Goal: Transaction & Acquisition: Purchase product/service

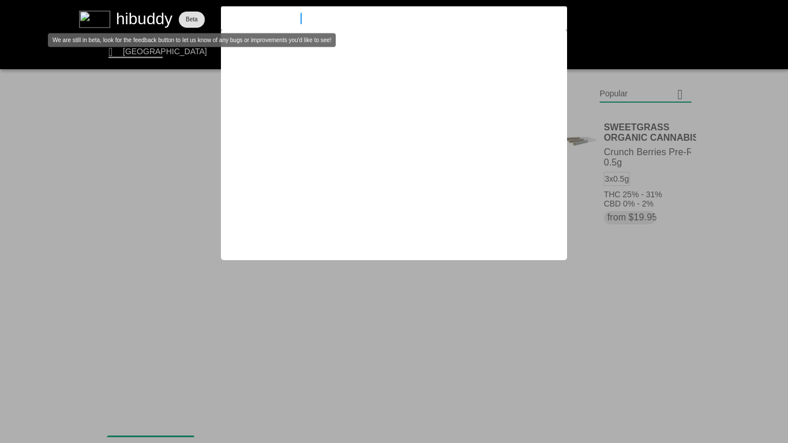
type input "animal mints quads"
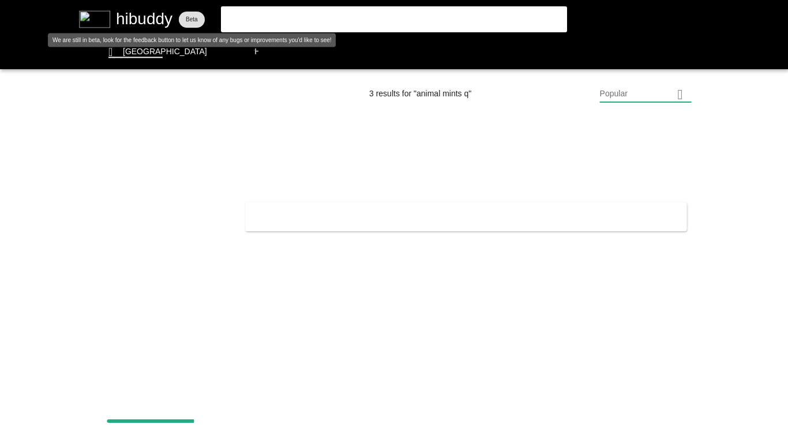
click at [322, 20] on flt-glass-pane at bounding box center [394, 221] width 788 height 443
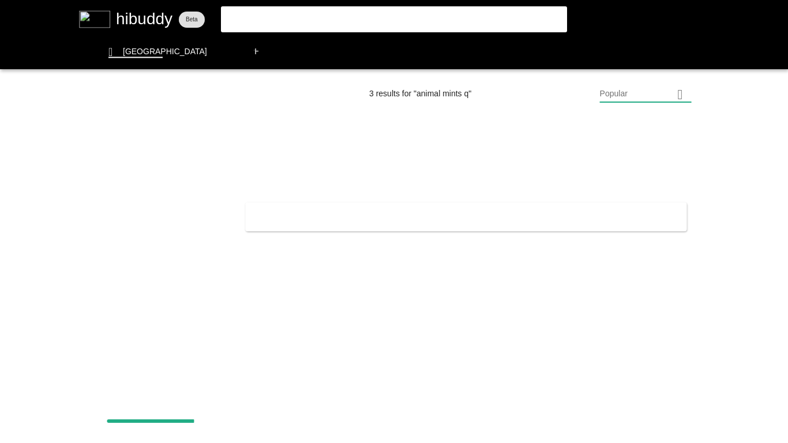
click at [148, 22] on flt-glass-pane at bounding box center [394, 221] width 788 height 443
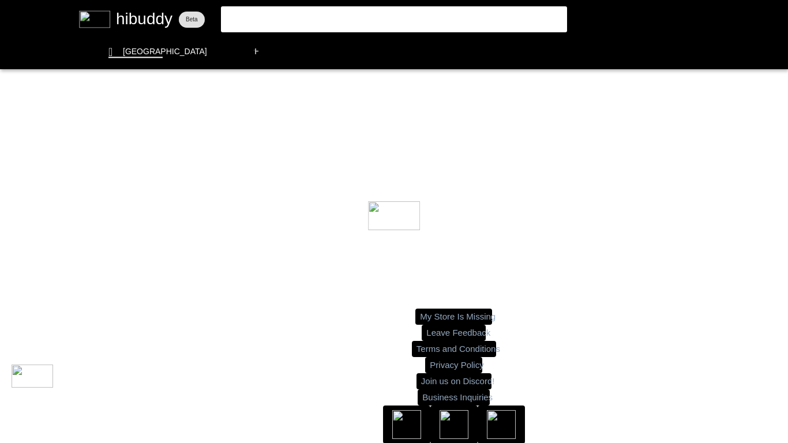
click at [318, 21] on flt-glass-pane at bounding box center [394, 221] width 788 height 443
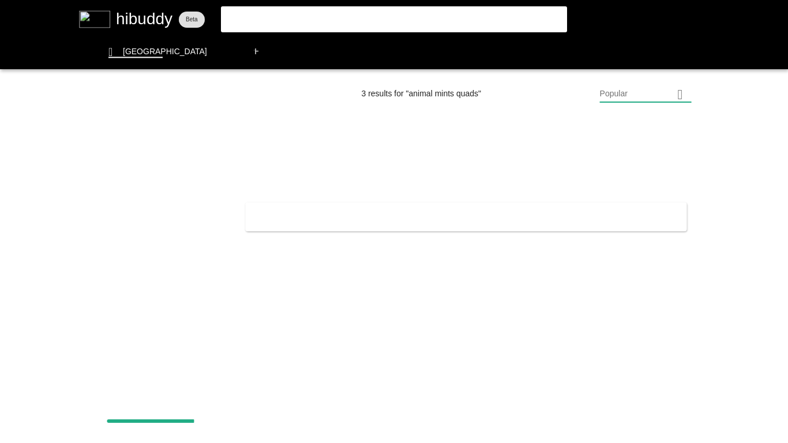
click at [306, 20] on flt-glass-pane at bounding box center [394, 221] width 788 height 443
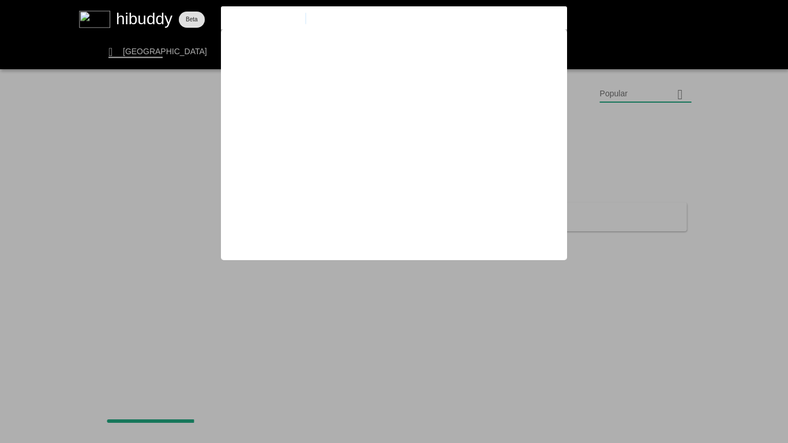
click at [76, 37] on flt-glass-pane at bounding box center [394, 221] width 788 height 443
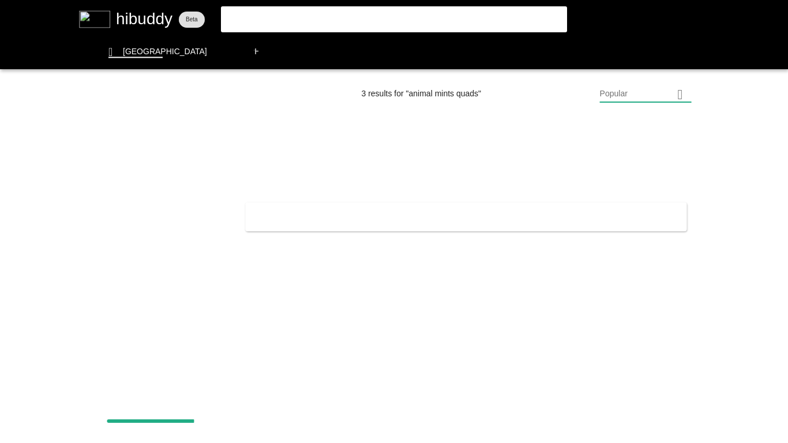
click at [194, 19] on flt-glass-pane at bounding box center [394, 221] width 788 height 443
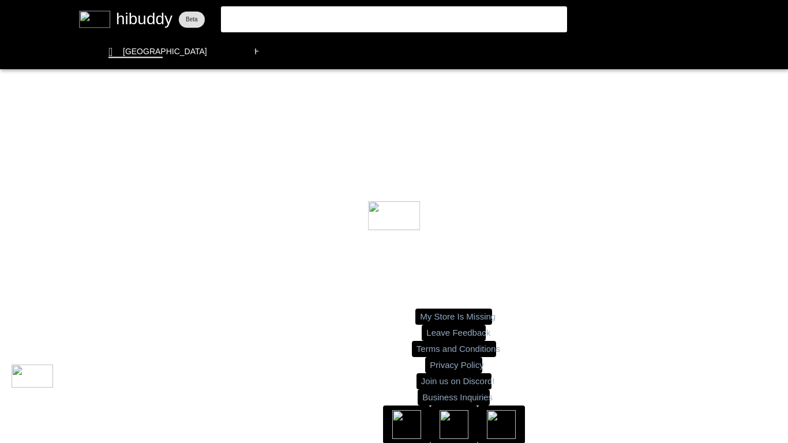
click at [191, 19] on flt-glass-pane at bounding box center [394, 221] width 788 height 443
click at [191, 23] on flt-glass-pane at bounding box center [394, 221] width 788 height 443
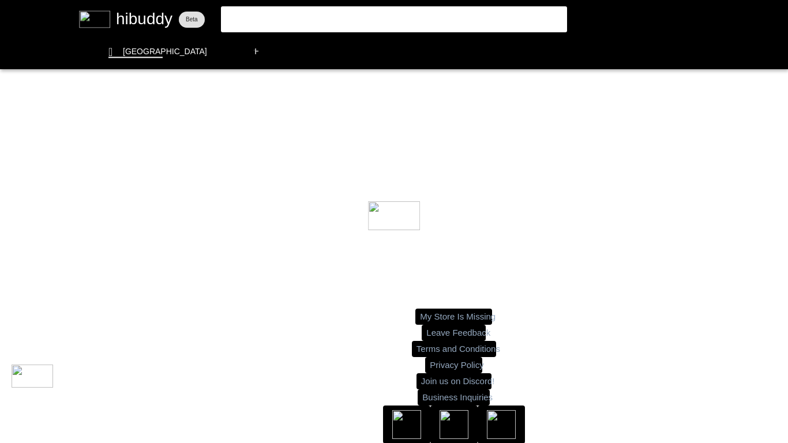
click at [257, 24] on flt-glass-pane at bounding box center [394, 221] width 788 height 443
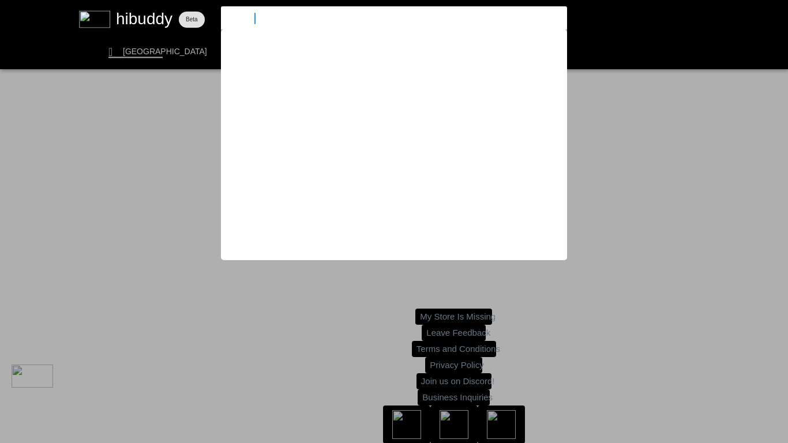
click at [248, 49] on flt-glass-pane at bounding box center [394, 221] width 788 height 443
click at [309, 18] on input "animal mints quads" at bounding box center [383, 18] width 317 height 10
drag, startPoint x: 0, startPoint y: 0, endPoint x: 189, endPoint y: 6, distance: 189.2
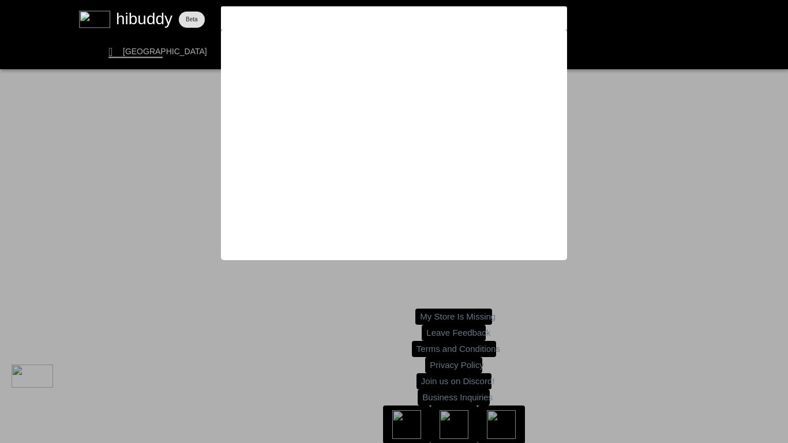
click at [180, 137] on flt-glass-pane at bounding box center [394, 221] width 788 height 443
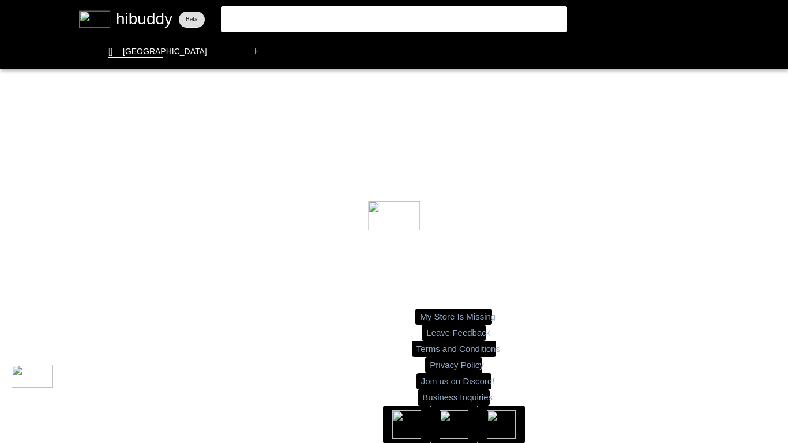
click at [234, 20] on flt-glass-pane at bounding box center [394, 221] width 788 height 443
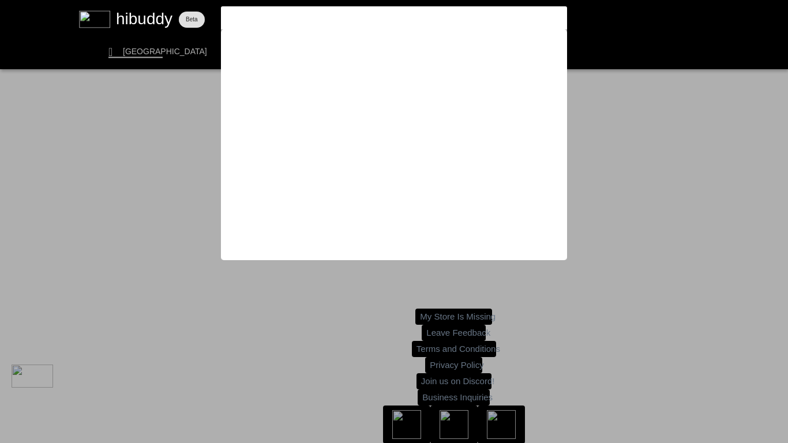
click at [140, 58] on flt-glass-pane at bounding box center [394, 221] width 788 height 443
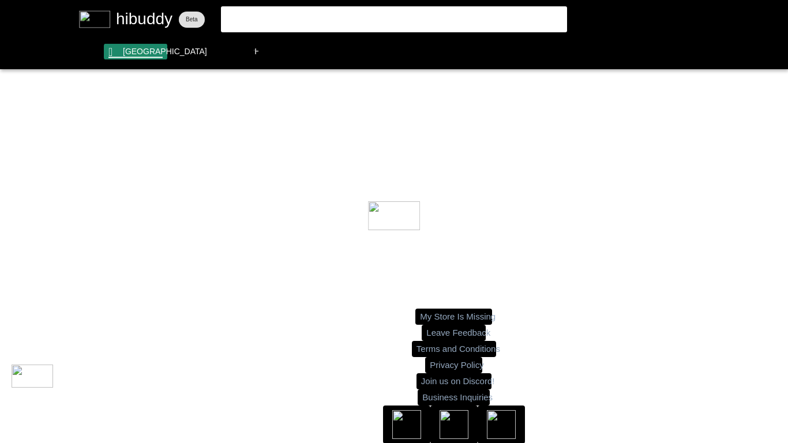
click at [138, 58] on flt-glass-pane at bounding box center [394, 221] width 788 height 443
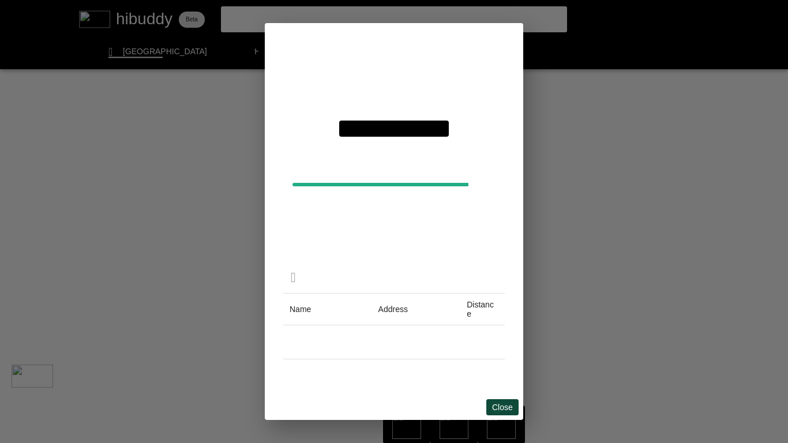
click at [496, 408] on flt-glass-pane at bounding box center [394, 221] width 788 height 443
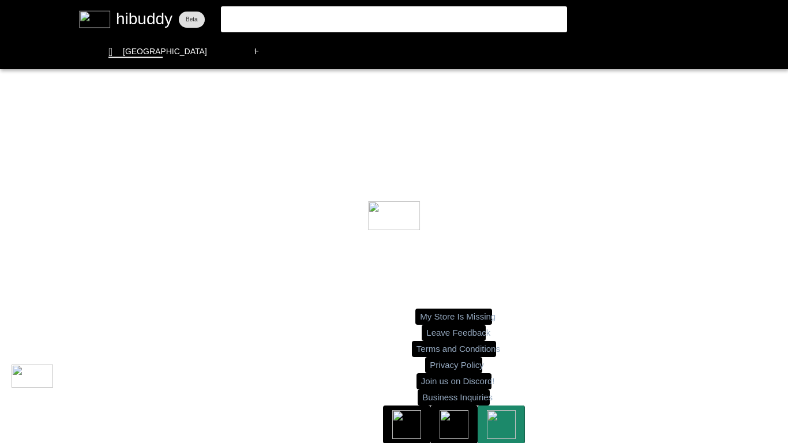
click at [268, 15] on flt-glass-pane at bounding box center [394, 221] width 788 height 443
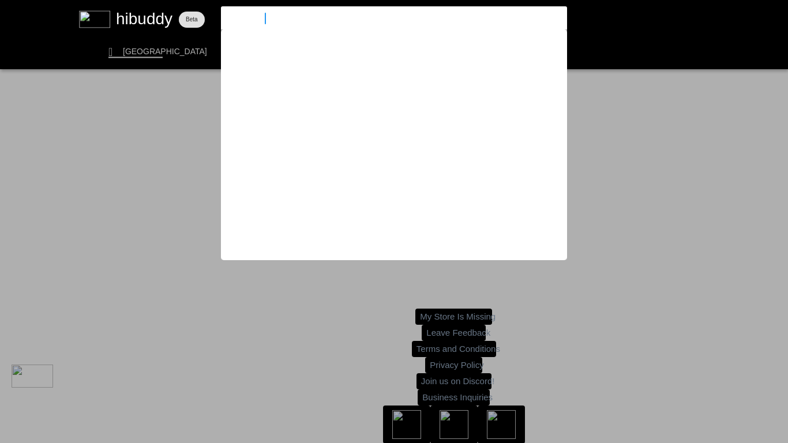
type input "high quads"
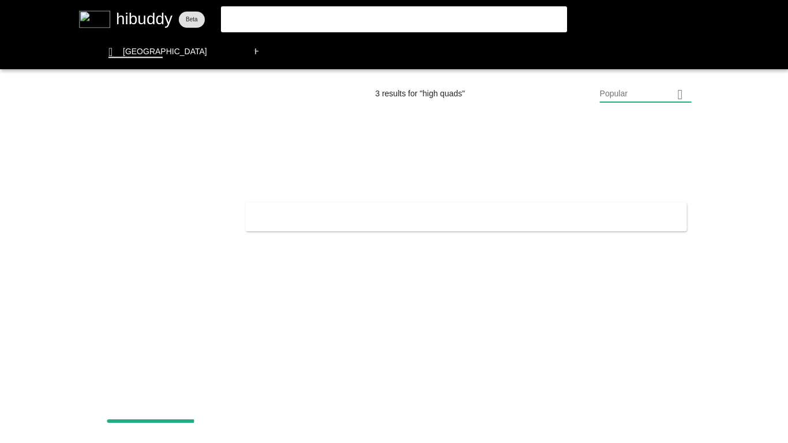
click at [281, 54] on flt-glass-pane at bounding box center [394, 221] width 788 height 443
click at [274, 15] on flt-glass-pane at bounding box center [394, 221] width 788 height 443
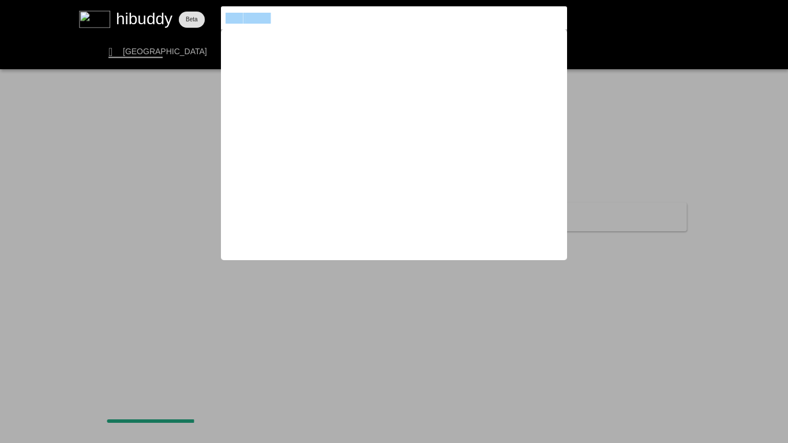
drag, startPoint x: 189, startPoint y: 6, endPoint x: 208, endPoint y: 9, distance: 19.2
click at [191, 114] on flt-glass-pane at bounding box center [394, 221] width 788 height 443
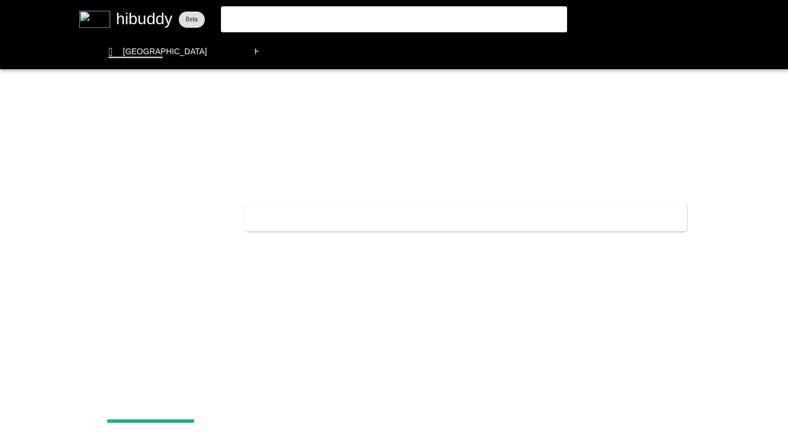
click at [279, 55] on flt-glass-pane at bounding box center [394, 221] width 788 height 443
click at [159, 138] on flt-glass-pane at bounding box center [394, 221] width 788 height 443
click at [172, 138] on flt-glass-pane at bounding box center [394, 221] width 788 height 443
